Goal: Transaction & Acquisition: Register for event/course

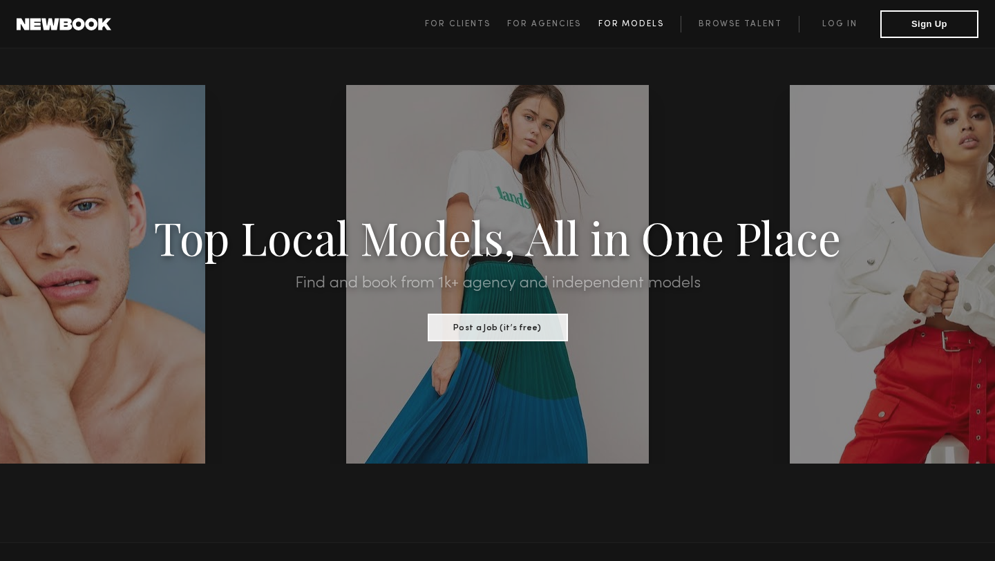
click at [600, 23] on span "For Models" at bounding box center [631, 24] width 66 height 8
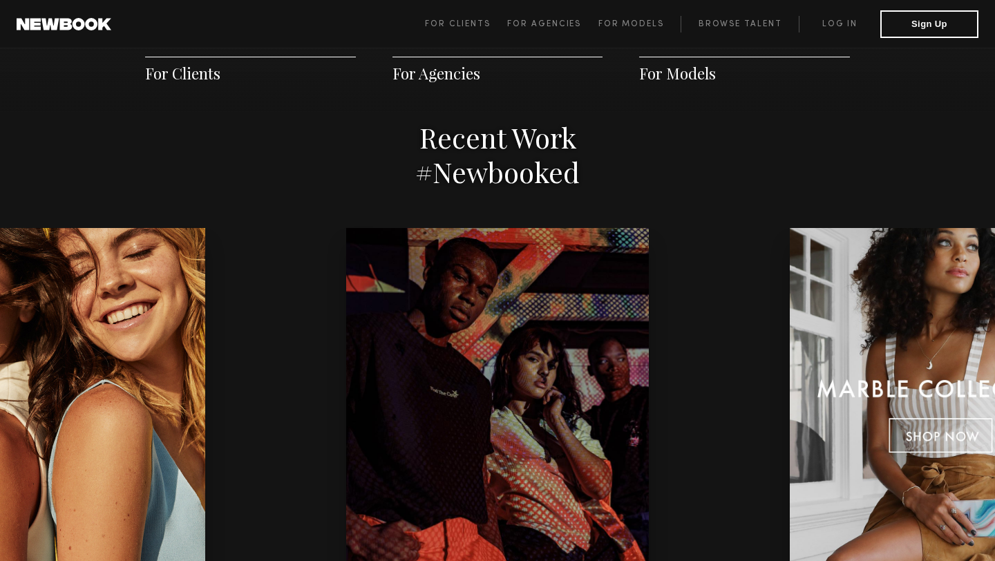
scroll to position [2754, 0]
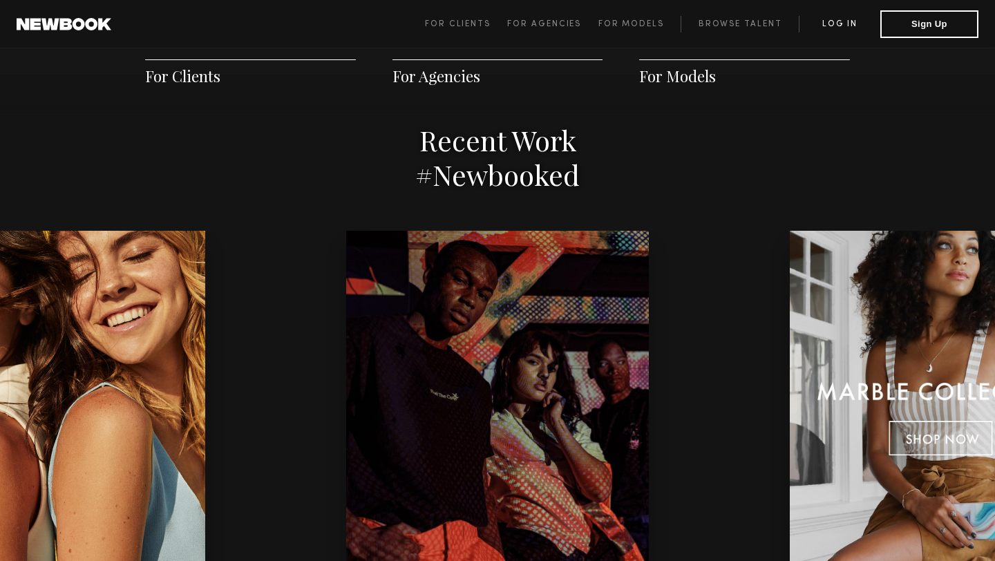
click at [879, 26] on link "Log in" at bounding box center [839, 24] width 82 height 17
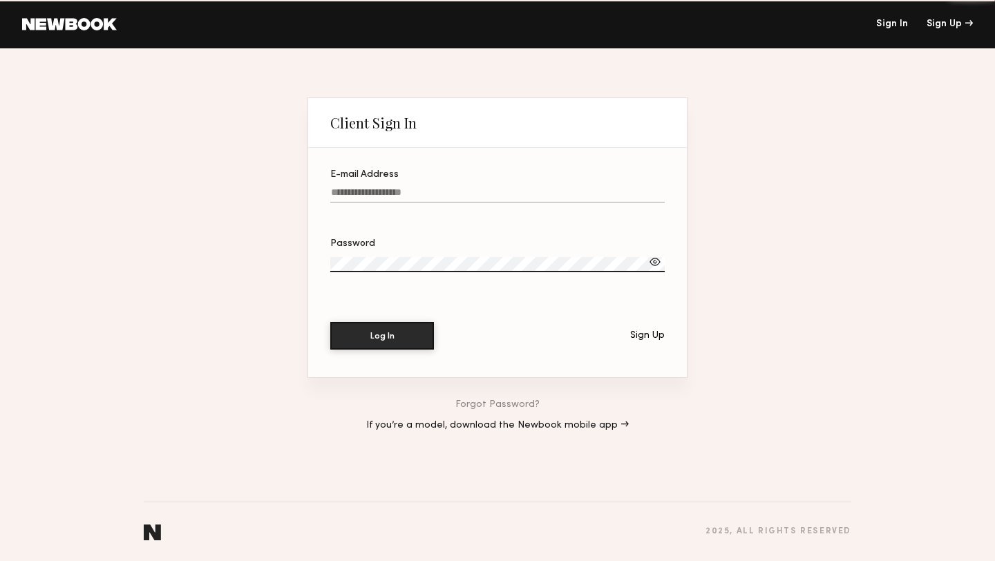
click at [886, 28] on link "Sign In" at bounding box center [892, 24] width 32 height 10
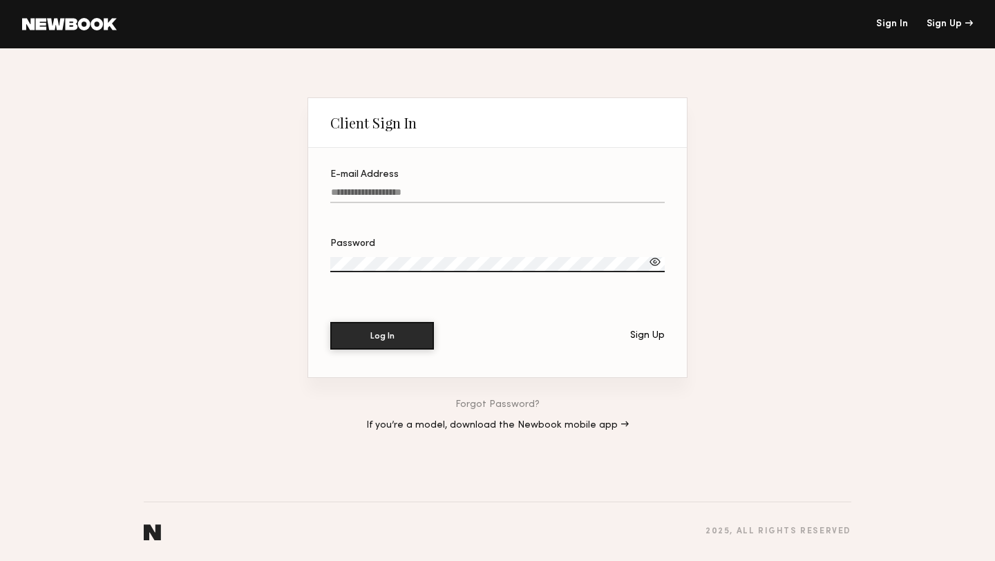
click at [807, 97] on div "Client Sign In E-mail Address Password Log In Sign Up Forgot Password? If you’r…" at bounding box center [497, 304] width 995 height 513
click at [389, 198] on input "E-mail Address" at bounding box center [497, 195] width 334 height 16
type input "**********"
click at [408, 253] on label "Password" at bounding box center [497, 262] width 334 height 47
click at [649, 331] on div "Sign Up" at bounding box center [647, 336] width 35 height 10
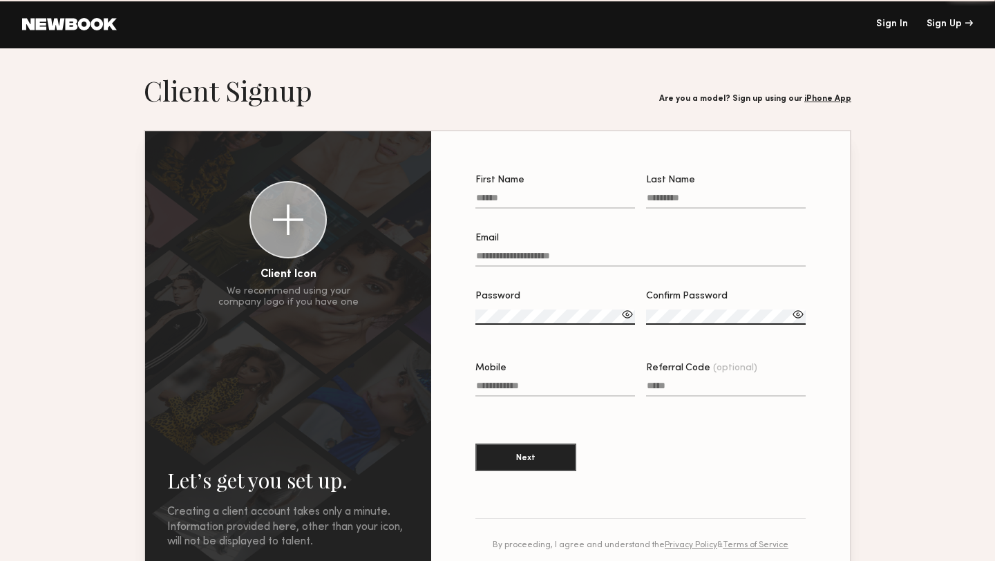
click at [644, 336] on div "Password Confirm Password" at bounding box center [640, 321] width 330 height 61
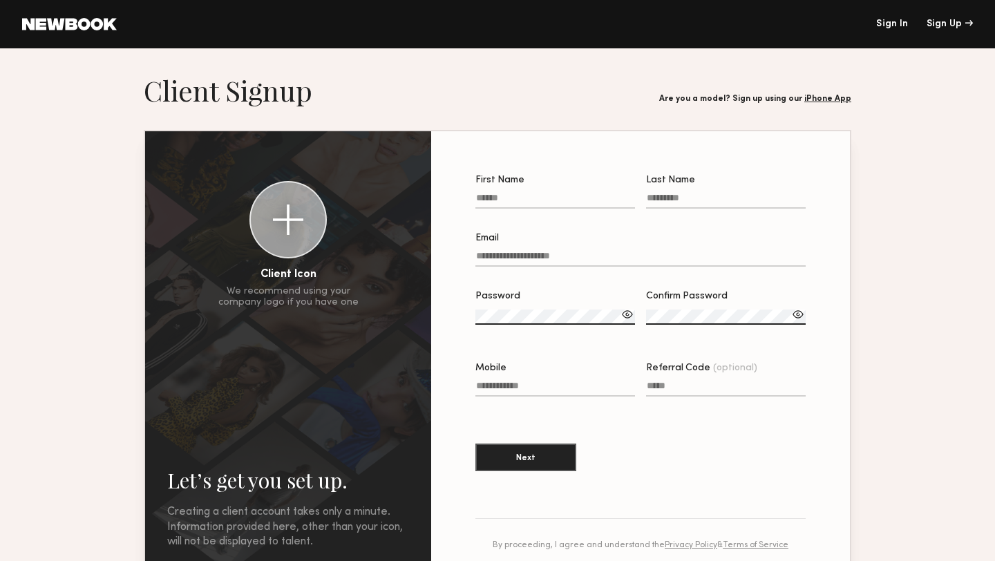
click at [533, 206] on input "First Name" at bounding box center [555, 201] width 160 height 16
type input "*****"
type input "*********"
type input "**********"
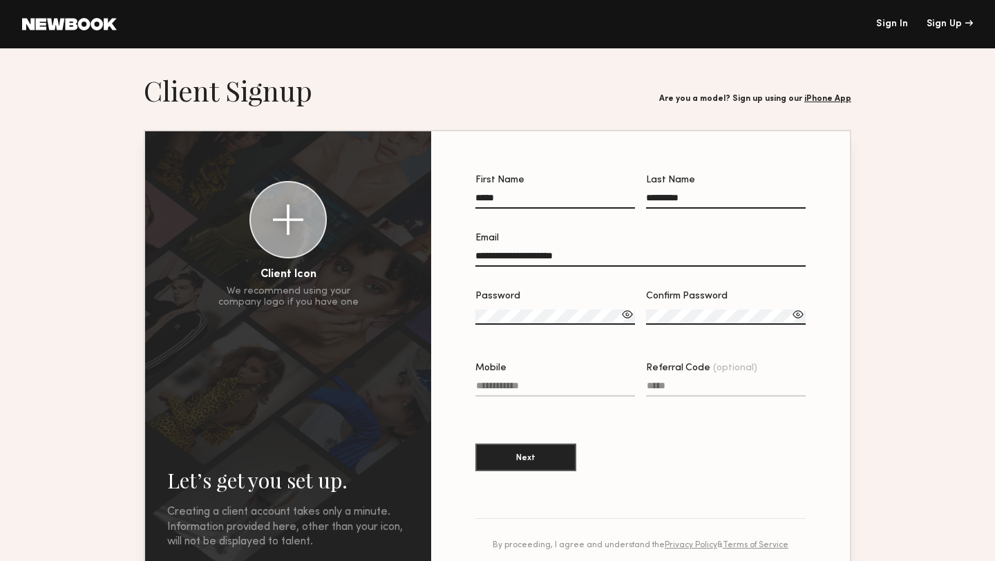
click at [622, 318] on div at bounding box center [627, 314] width 14 height 14
click at [632, 317] on div at bounding box center [627, 314] width 14 height 14
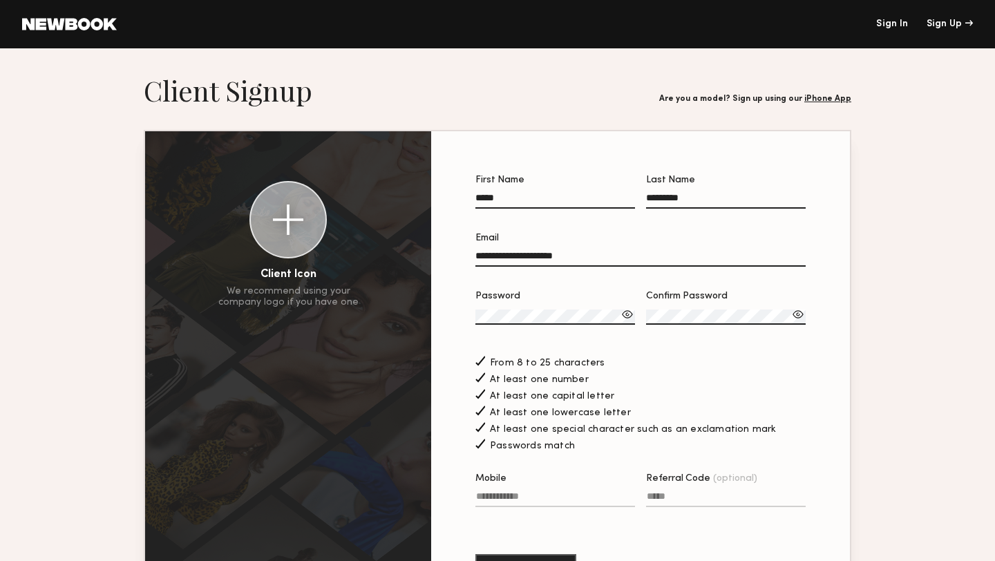
click at [556, 486] on label "Mobile" at bounding box center [555, 497] width 160 height 47
click at [556, 491] on input "Mobile" at bounding box center [555, 499] width 160 height 16
click at [556, 499] on input "Mobile" at bounding box center [555, 499] width 160 height 16
type input "**********"
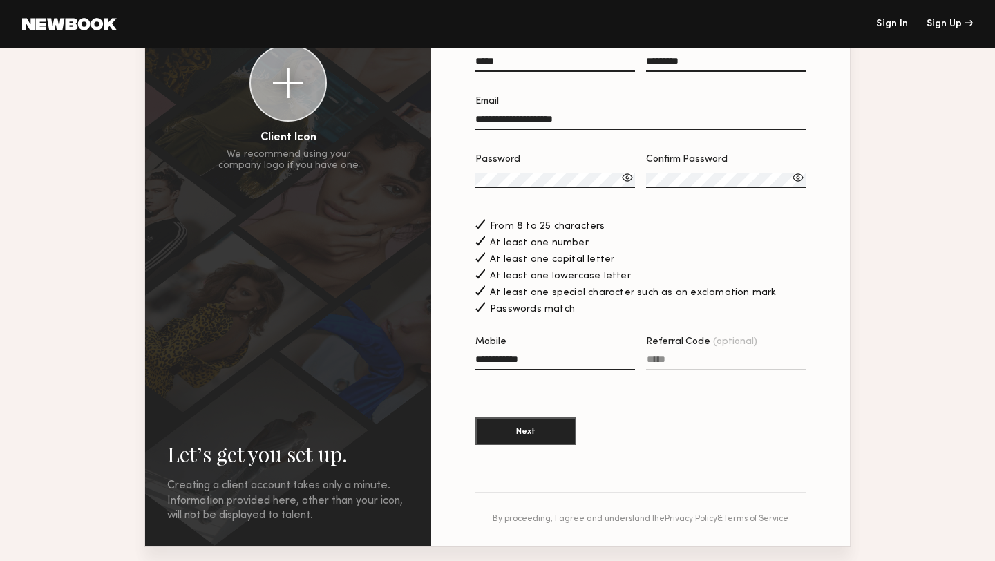
scroll to position [146, 0]
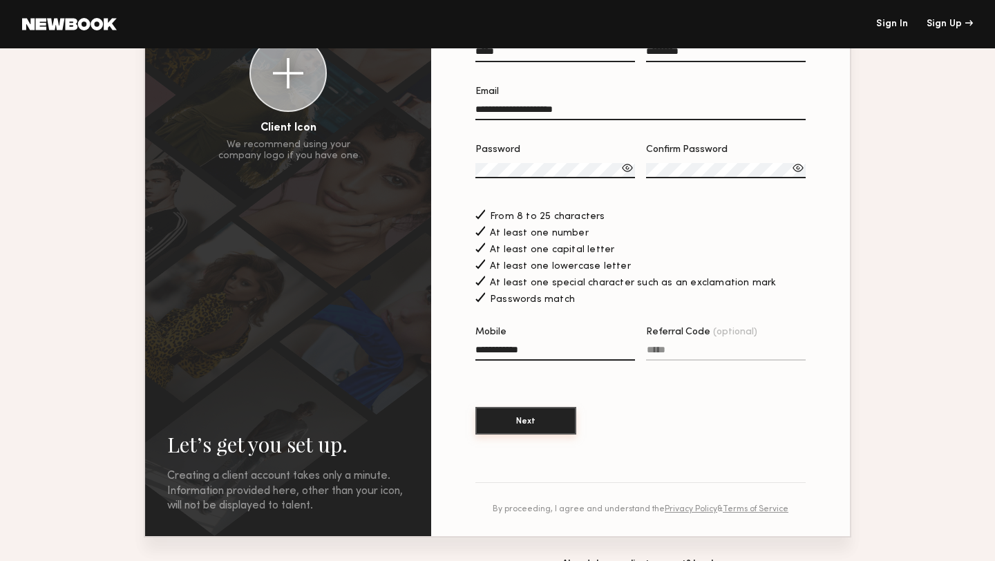
click at [542, 418] on button "Next" at bounding box center [525, 421] width 101 height 28
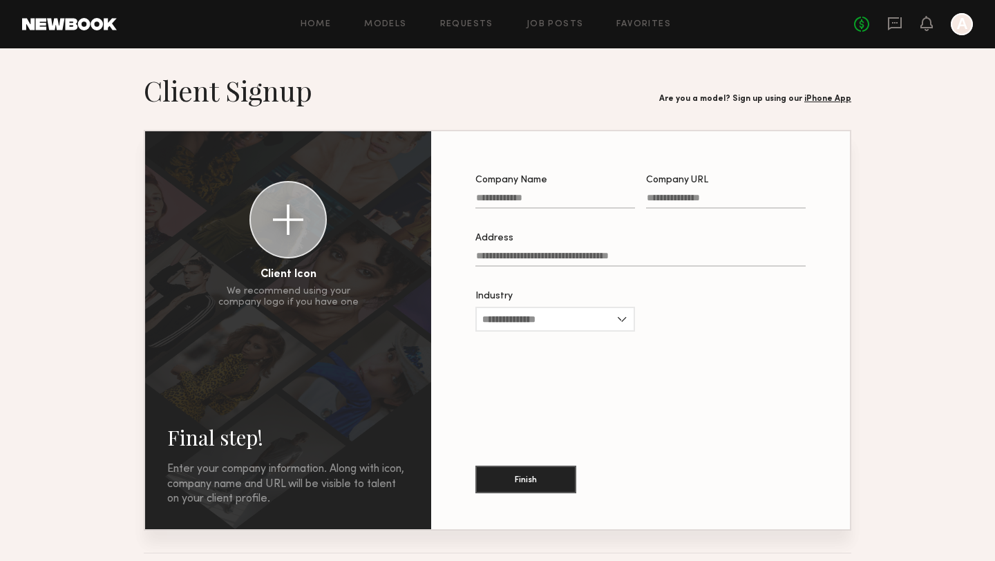
click at [559, 264] on input "Address" at bounding box center [640, 259] width 330 height 16
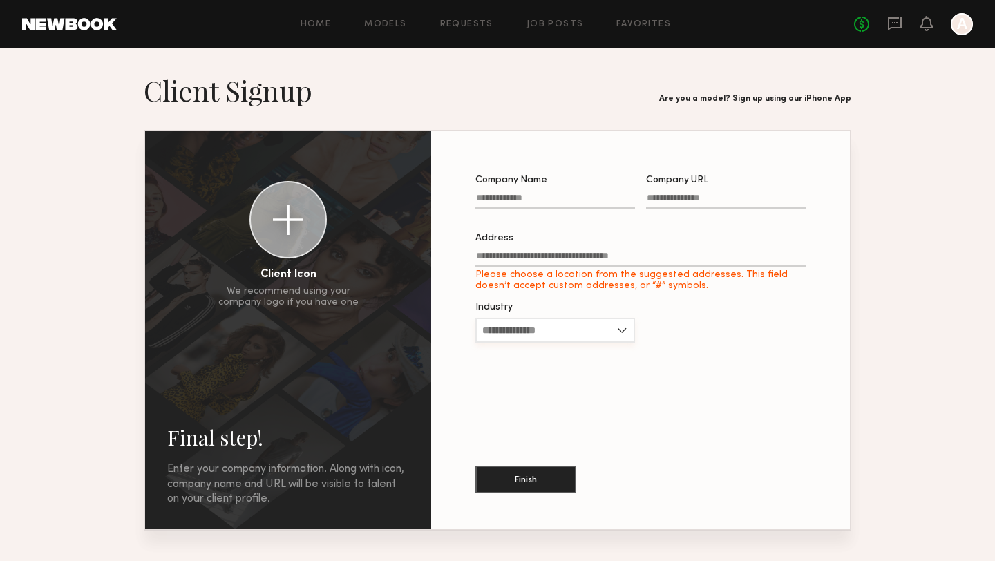
click at [551, 323] on input "Industry" at bounding box center [555, 330] width 160 height 25
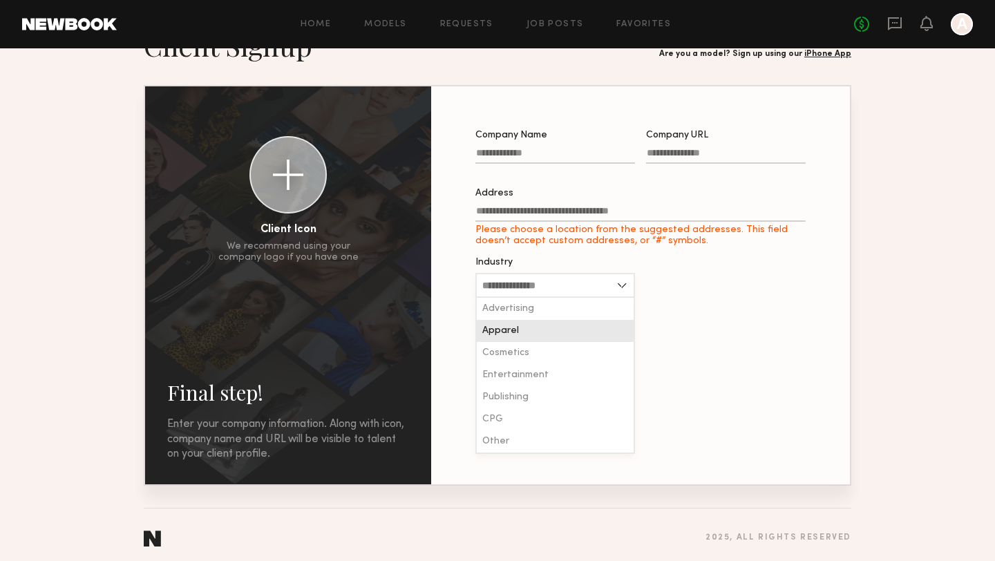
scroll to position [49, 0]
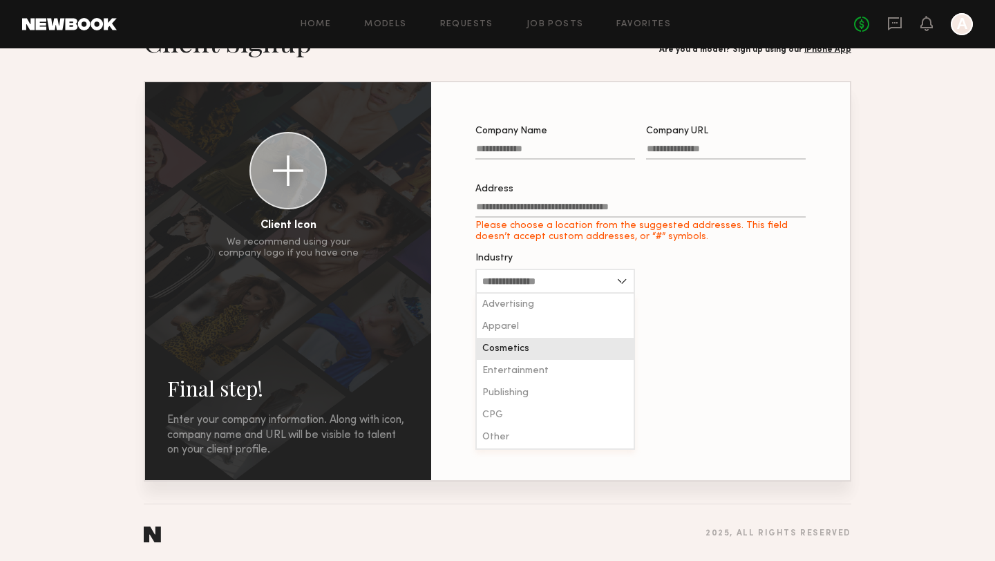
click at [528, 350] on div "Cosmetics" at bounding box center [555, 349] width 157 height 22
type input "*********"
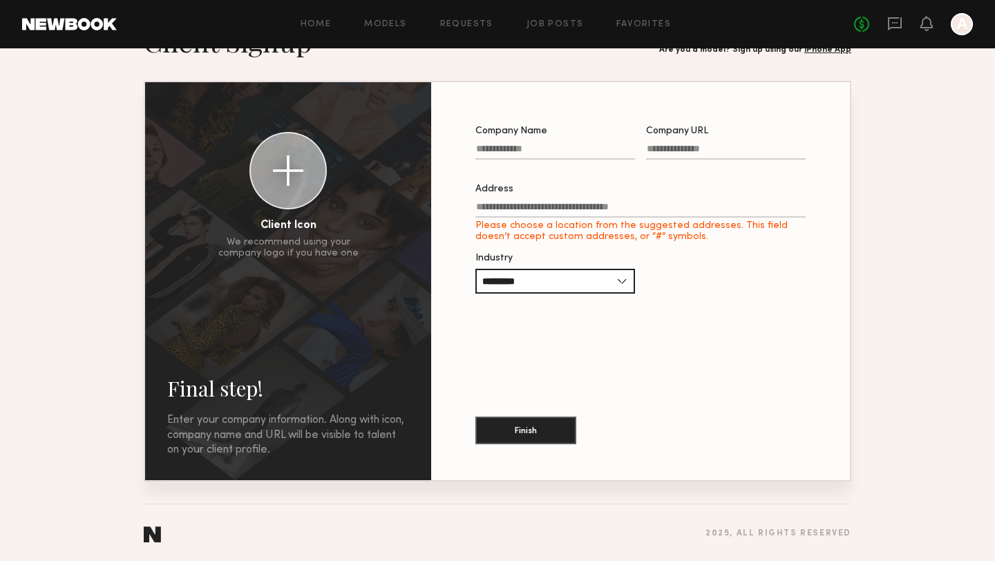
click at [572, 145] on input "Company Name" at bounding box center [555, 152] width 160 height 16
click at [535, 204] on input "Address Please choose a location from the suggested addresses. This field doesn…" at bounding box center [640, 210] width 330 height 16
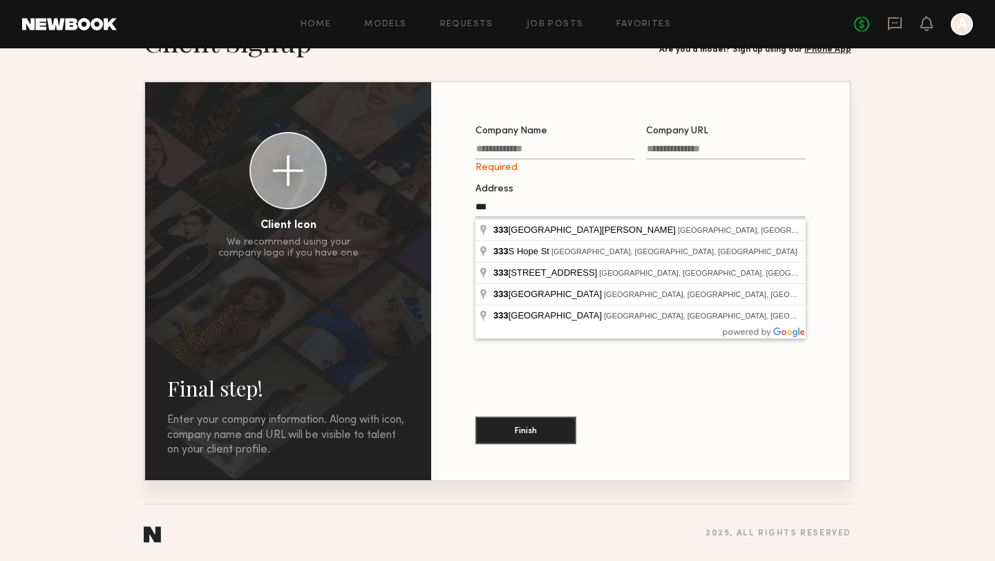
type input "***"
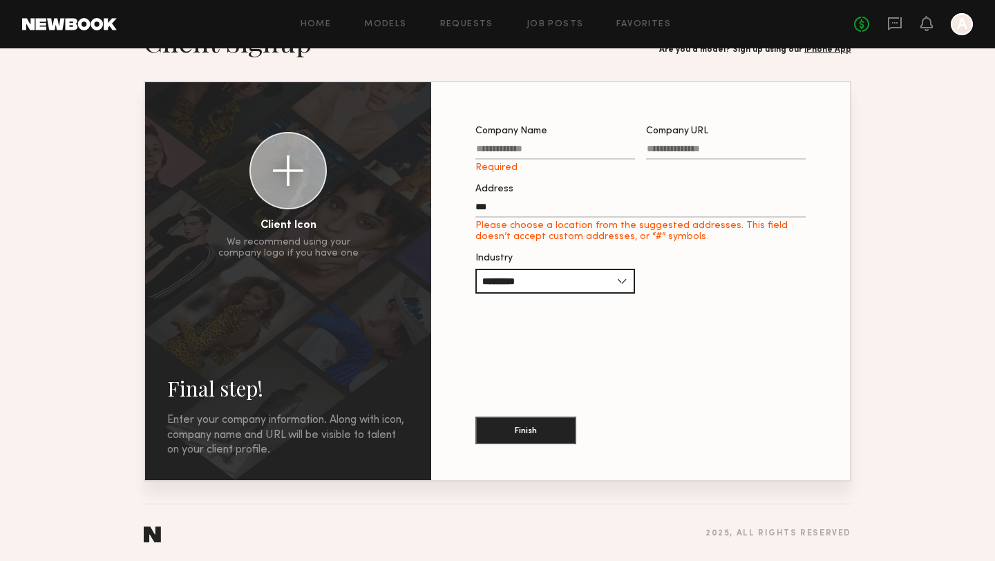
click at [542, 148] on input "Company Name Required" at bounding box center [555, 152] width 160 height 16
click at [658, 141] on label "Company URL" at bounding box center [726, 149] width 160 height 47
click at [658, 144] on input "Company URL" at bounding box center [726, 152] width 160 height 16
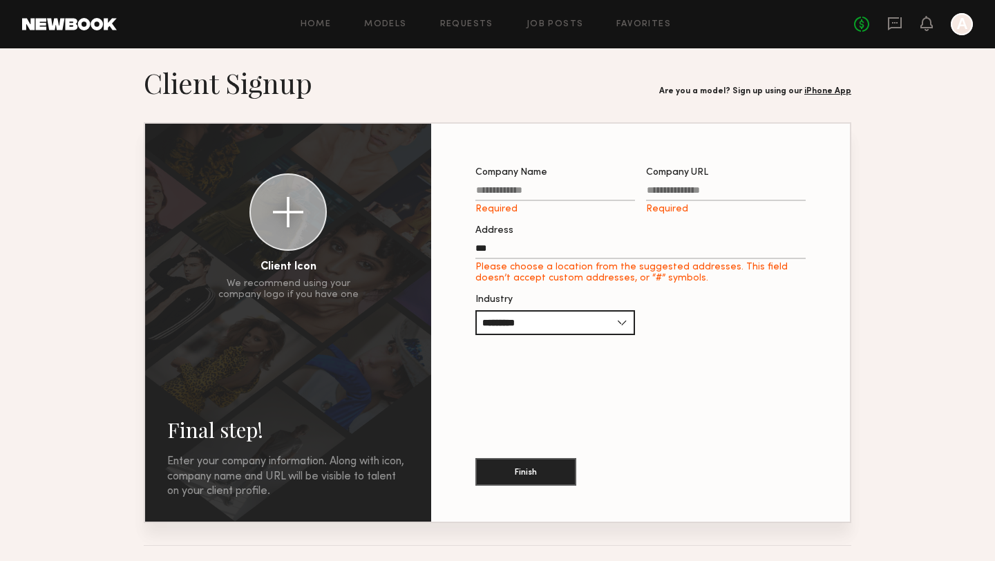
scroll to position [0, 0]
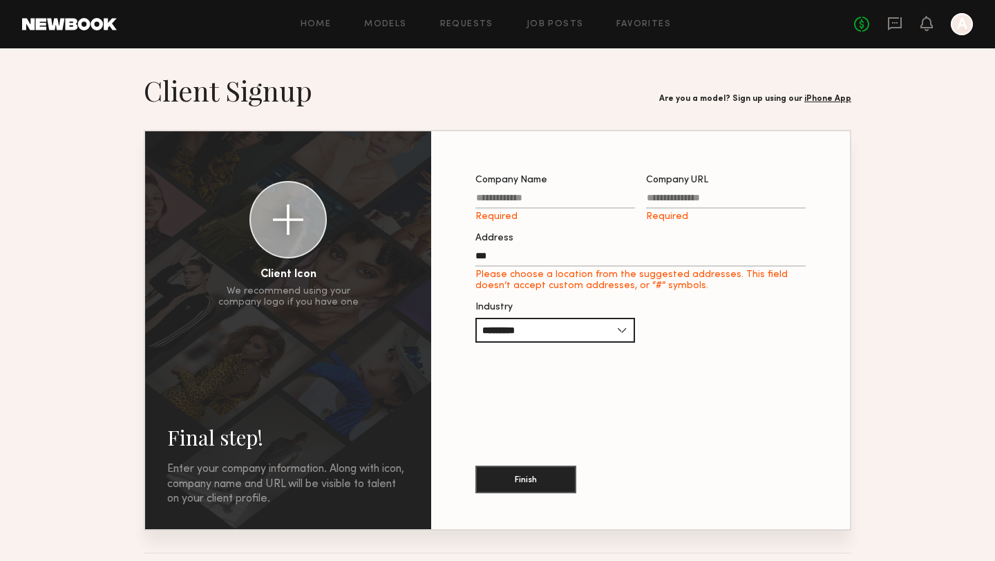
click at [521, 196] on input "Company Name Required" at bounding box center [555, 201] width 160 height 16
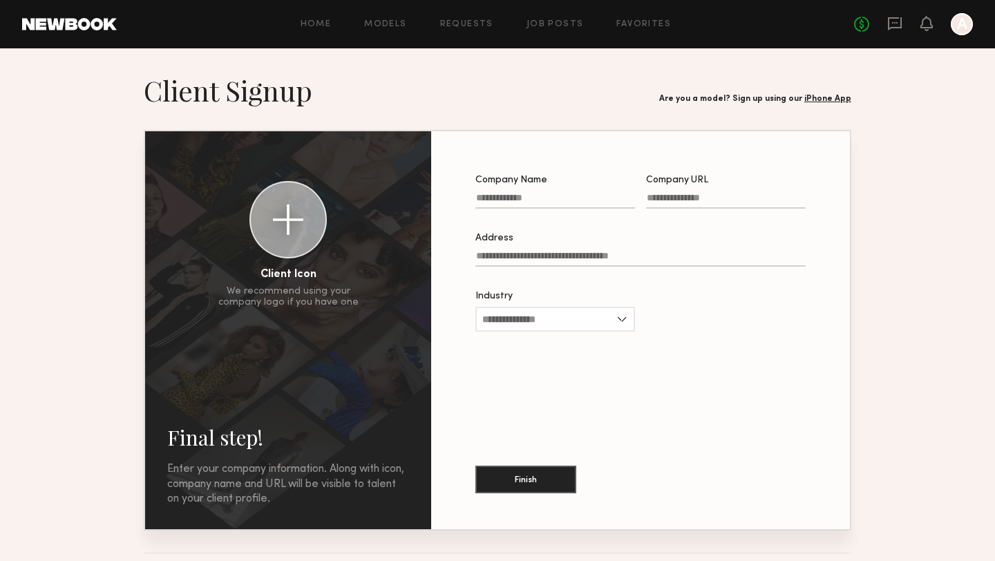
click at [957, 33] on div at bounding box center [961, 24] width 22 height 22
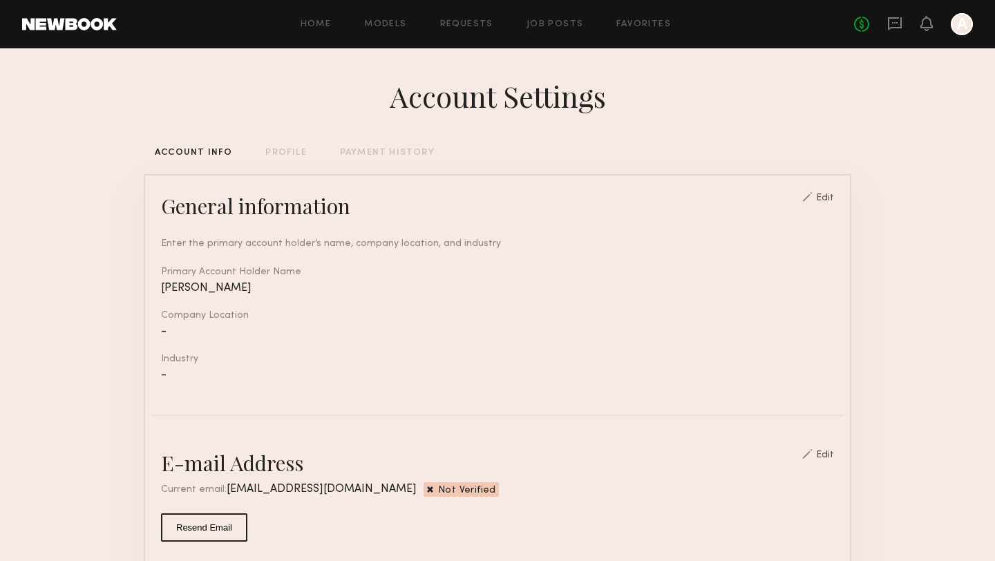
click at [309, 149] on div "ACCOUNT INFO PROFILE PAYMENT HISTORY" at bounding box center [497, 153] width 707 height 9
click at [296, 155] on div "PROFILE" at bounding box center [285, 153] width 41 height 9
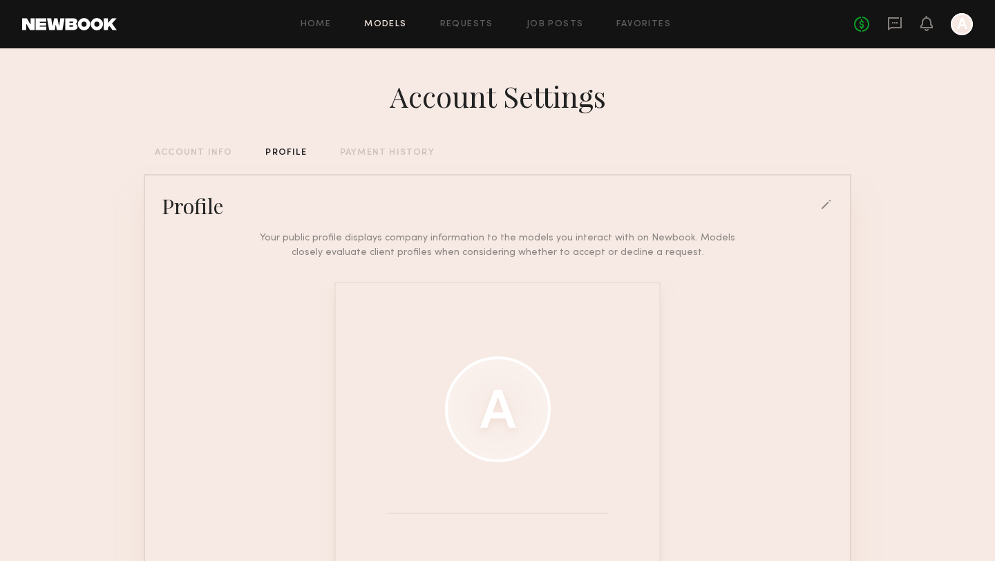
click at [387, 27] on link "Models" at bounding box center [385, 24] width 42 height 9
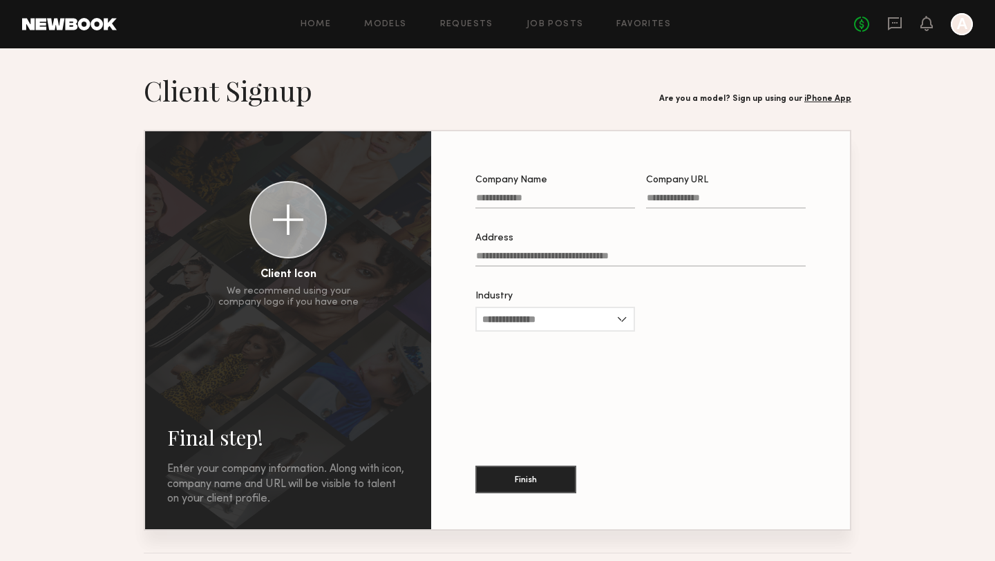
click at [387, 27] on link "Models" at bounding box center [385, 24] width 42 height 9
click at [323, 30] on div "Home Models Requests Job Posts Favorites Sign Out No fees up to $5,000 A" at bounding box center [545, 24] width 856 height 22
click at [378, 23] on link "Models" at bounding box center [385, 24] width 42 height 9
click at [816, 95] on link "iPhone App" at bounding box center [827, 99] width 47 height 8
